Goal: Task Accomplishment & Management: Use online tool/utility

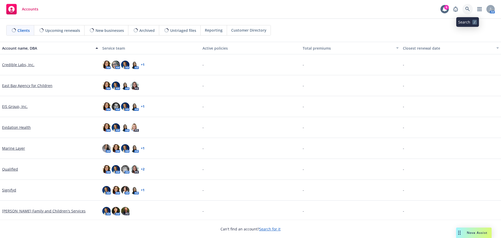
click at [466, 10] on icon at bounding box center [467, 9] width 5 height 5
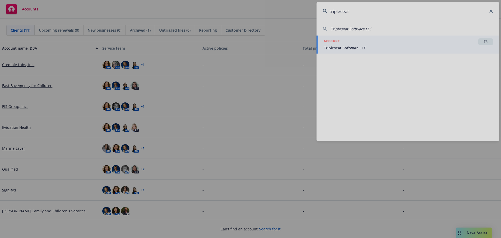
type input "tripleseat"
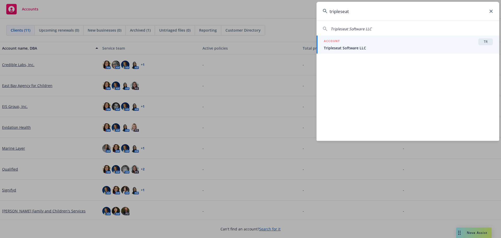
click at [343, 43] on div "ACCOUNT TR" at bounding box center [408, 41] width 169 height 7
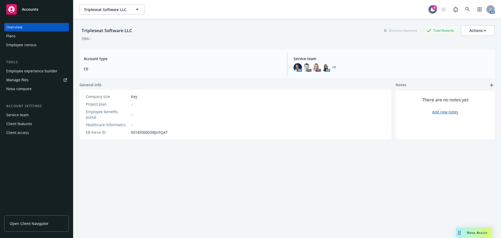
click at [12, 37] on div "Plans" at bounding box center [10, 36] width 9 height 8
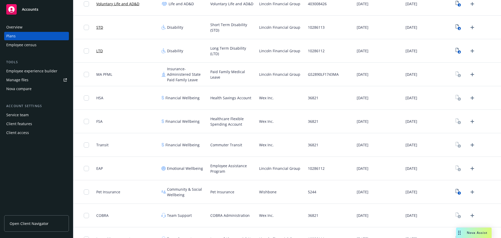
scroll to position [189, 0]
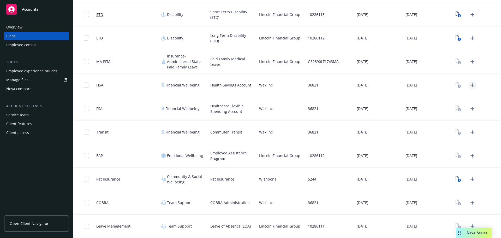
click at [470, 85] on icon "Upload Plan Documents" at bounding box center [472, 85] width 4 height 4
